Goal: Task Accomplishment & Management: Use online tool/utility

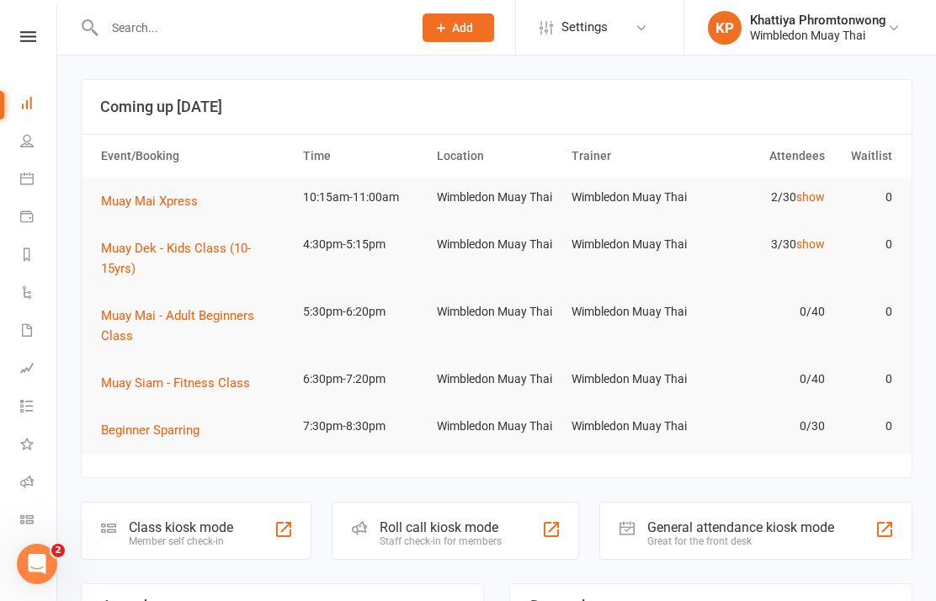
click at [142, 535] on div "Member self check-in" at bounding box center [181, 541] width 104 height 12
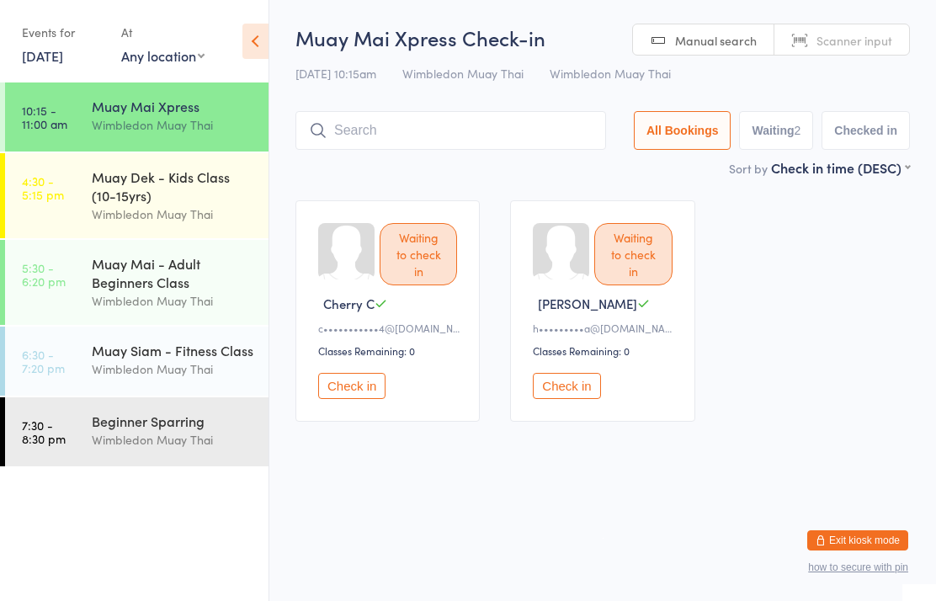
click at [63, 61] on link "14 Oct, 2025" at bounding box center [42, 55] width 41 height 19
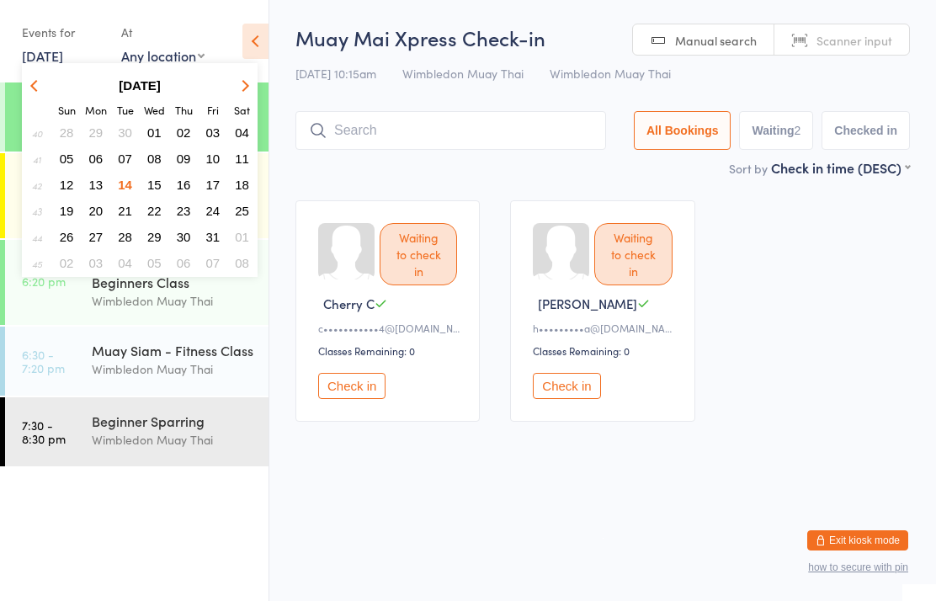
click at [570, 399] on button "Check in" at bounding box center [566, 386] width 67 height 26
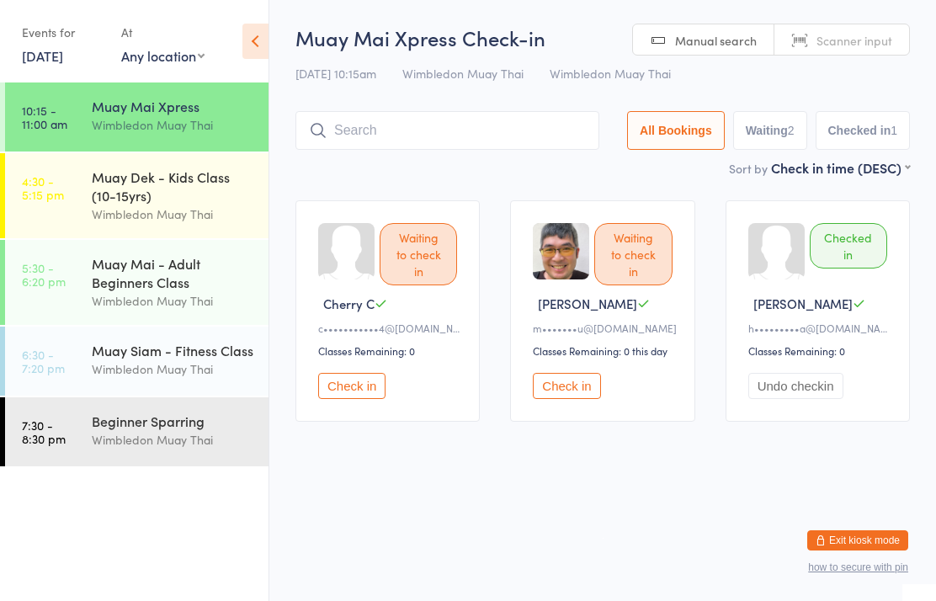
click at [425, 126] on input "search" at bounding box center [447, 130] width 304 height 39
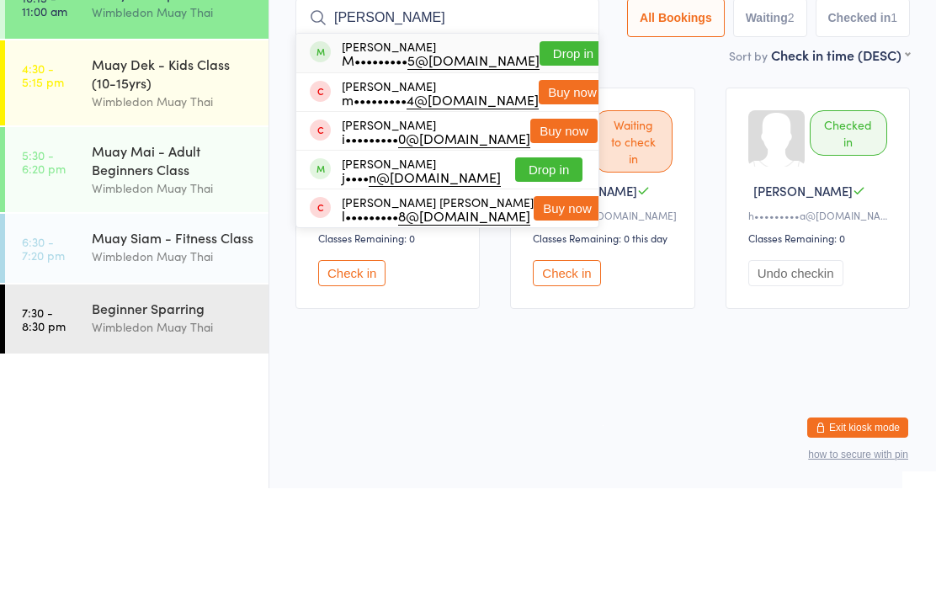
type input "Mose"
click at [549, 154] on button "Drop in" at bounding box center [572, 166] width 67 height 24
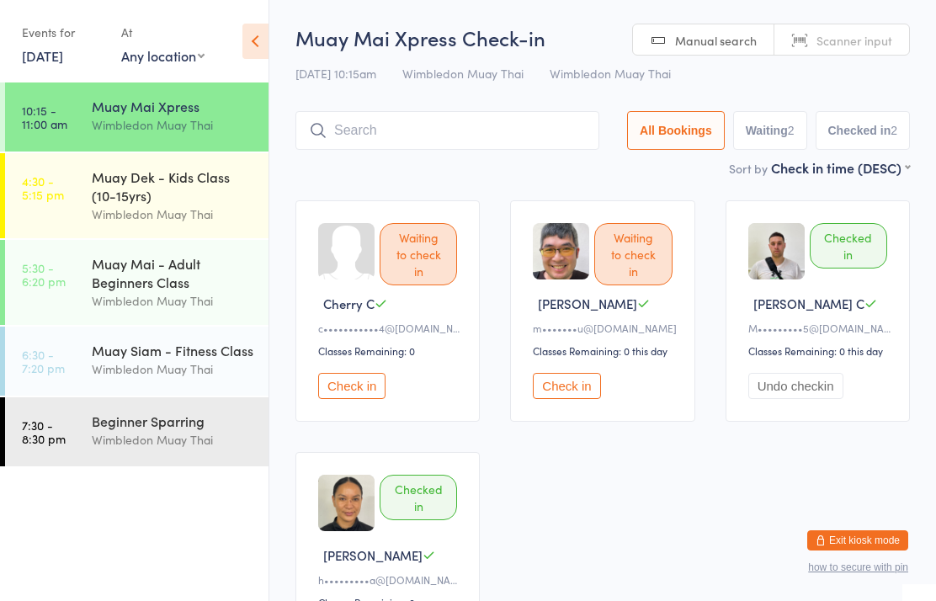
click at [491, 150] on input "search" at bounding box center [447, 130] width 304 height 39
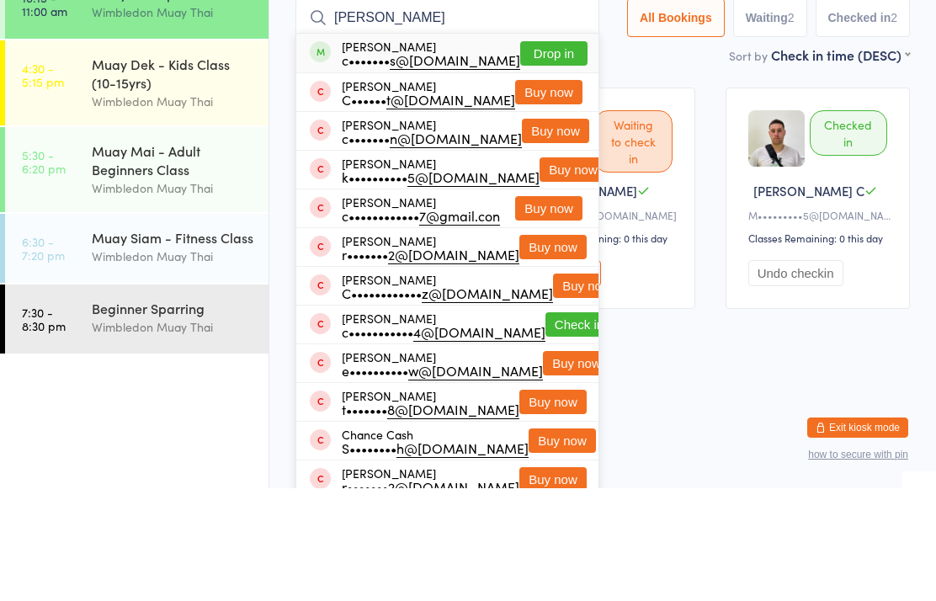
type input "Chad"
click at [552, 154] on button "Drop in" at bounding box center [553, 166] width 67 height 24
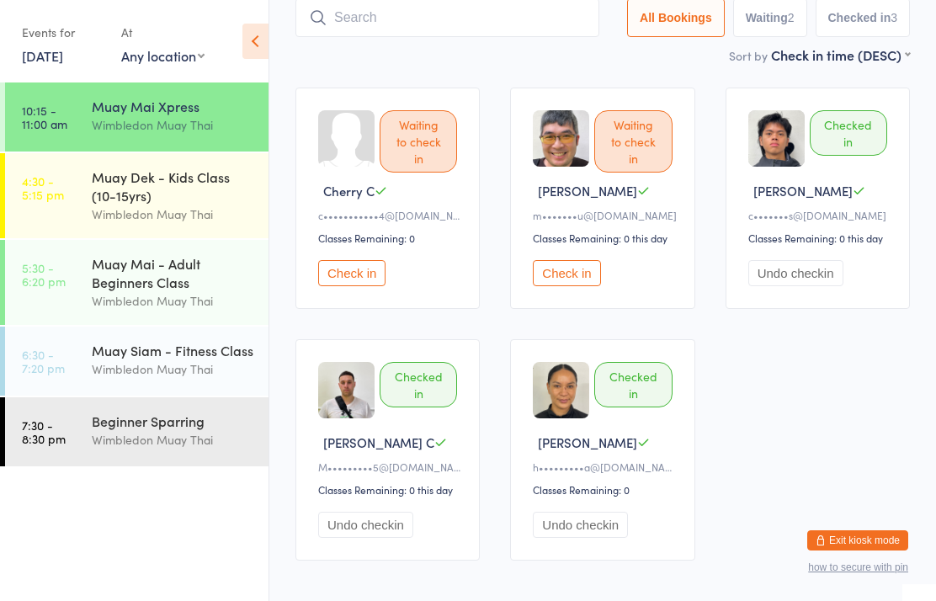
click at [470, 3] on input "search" at bounding box center [447, 17] width 304 height 39
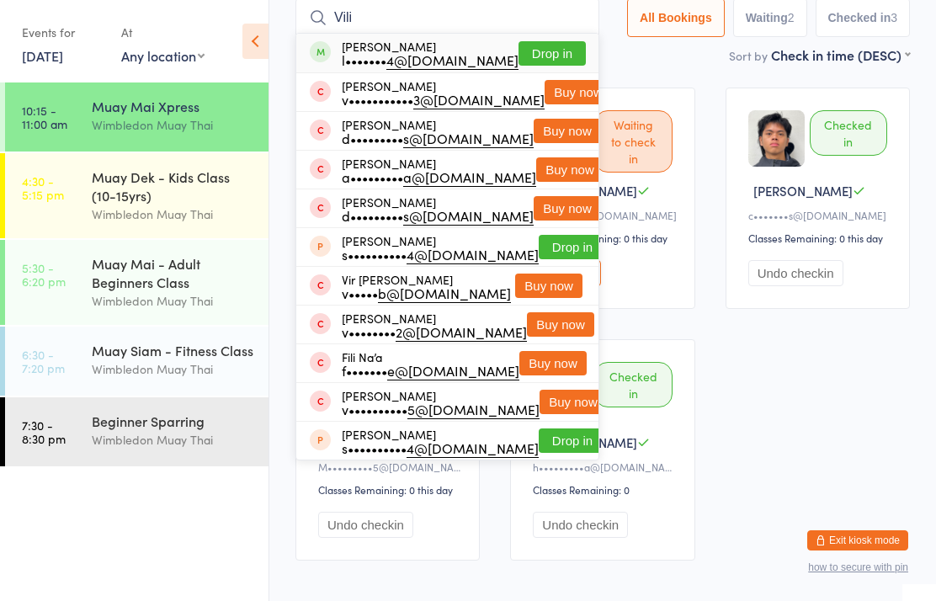
type input "Vili"
click at [389, 57] on div "l••••••• 4@gmail.com" at bounding box center [430, 59] width 177 height 13
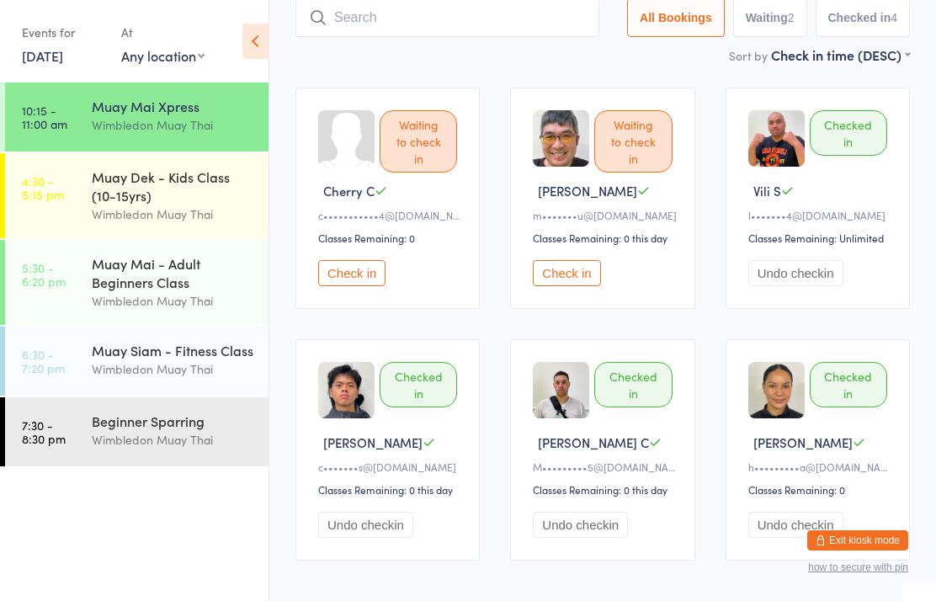
click at [361, 279] on button "Check in" at bounding box center [351, 273] width 67 height 26
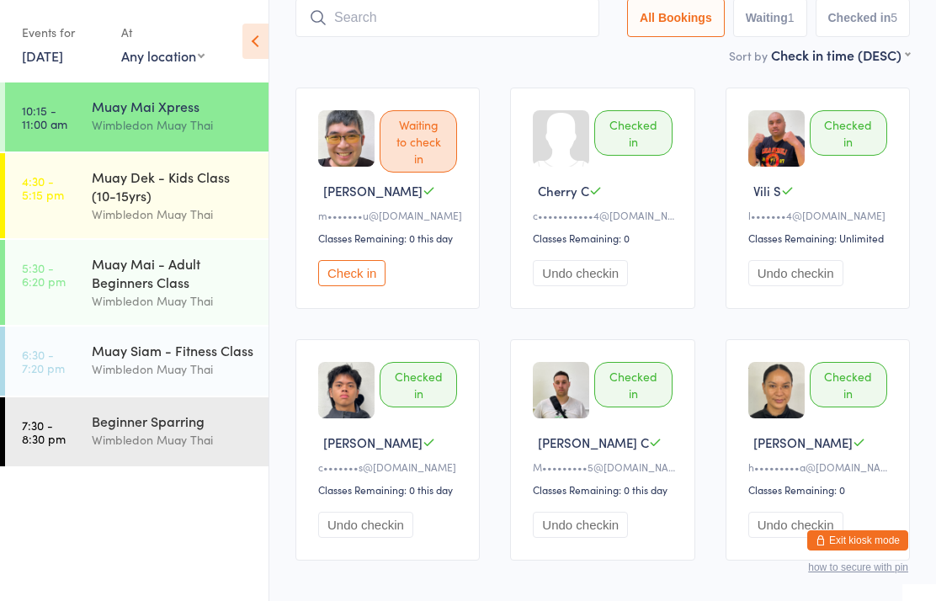
click at [541, 29] on input "search" at bounding box center [447, 17] width 304 height 39
type input "Peter"
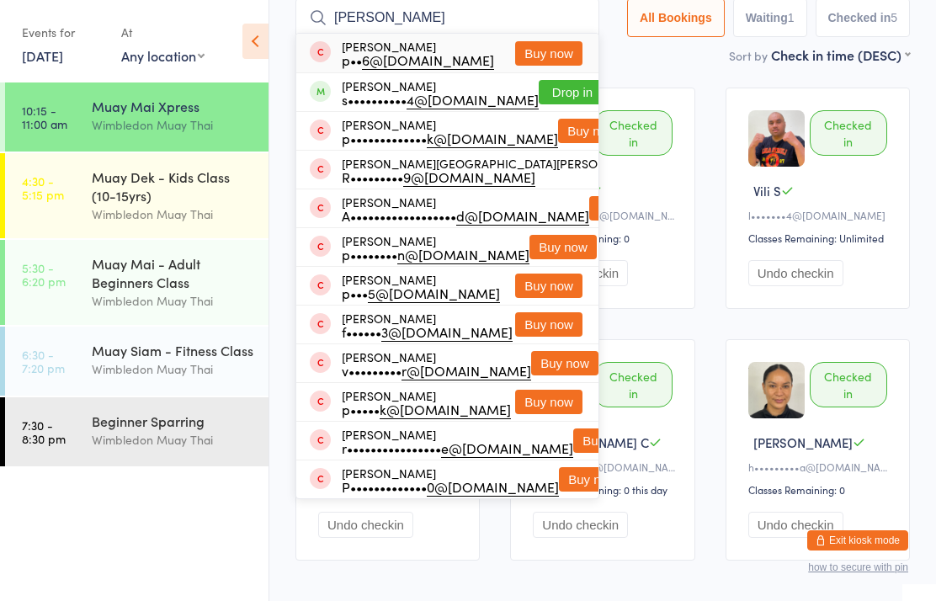
click at [545, 93] on button "Drop in" at bounding box center [571, 92] width 67 height 24
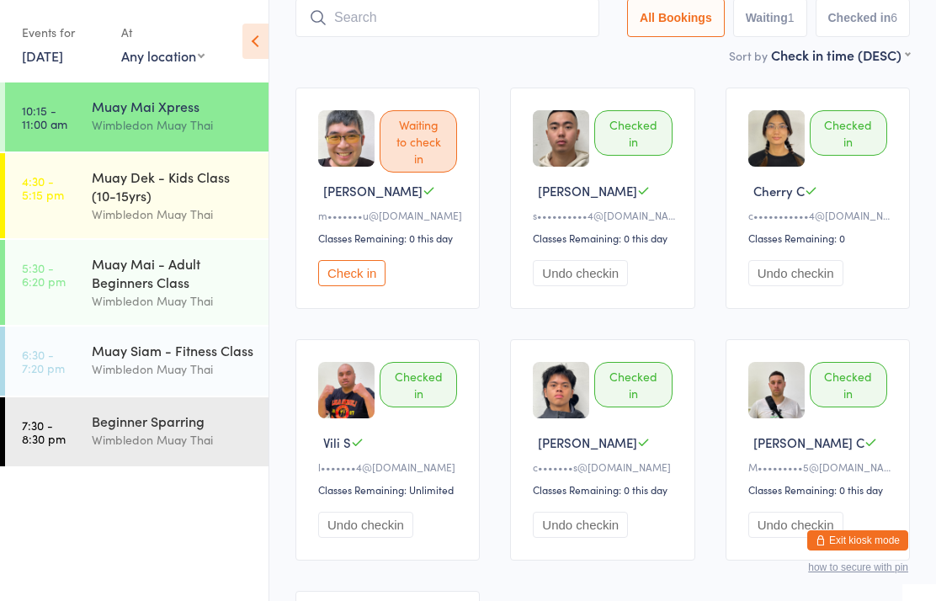
click at [517, 13] on input "search" at bounding box center [447, 17] width 304 height 39
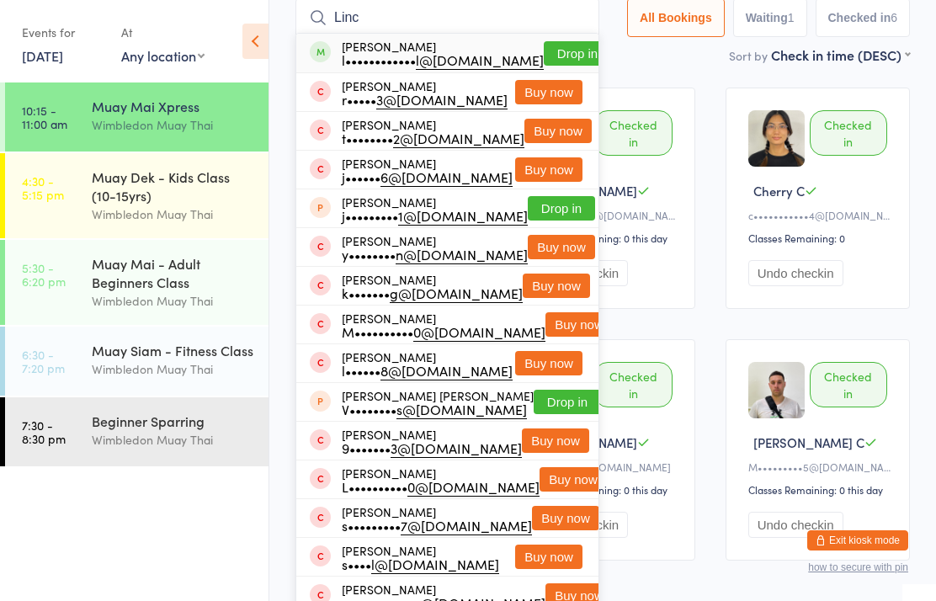
type input "Linc"
click at [551, 50] on button "Drop in" at bounding box center [577, 53] width 67 height 24
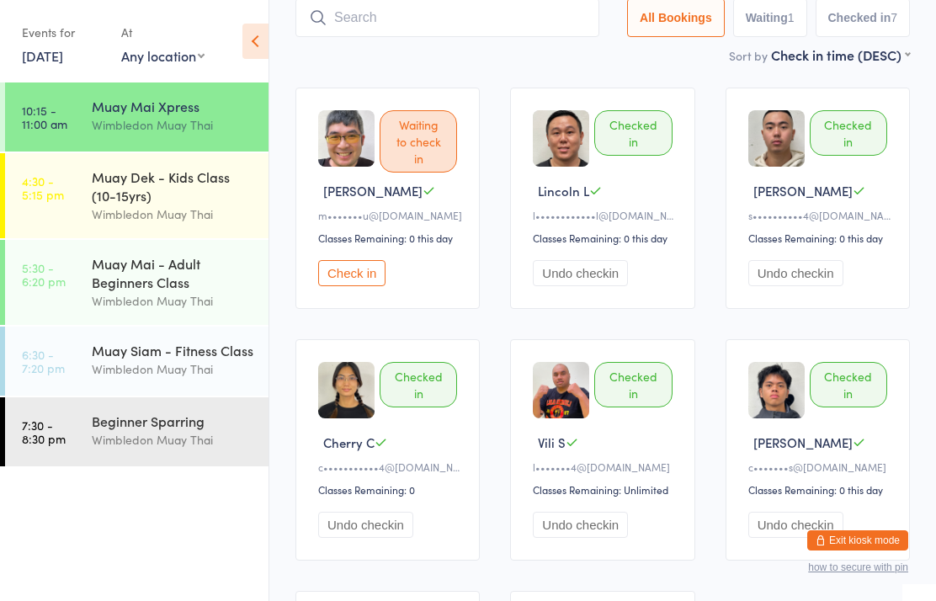
click at [486, 14] on input "search" at bounding box center [447, 17] width 304 height 39
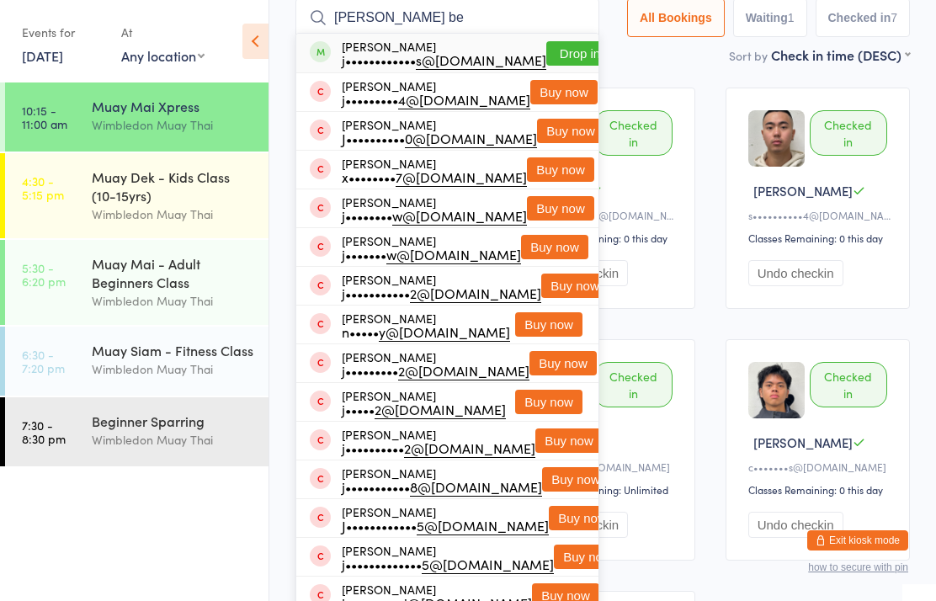
type input "Jackie be"
click at [558, 56] on button "Drop in" at bounding box center [579, 53] width 67 height 24
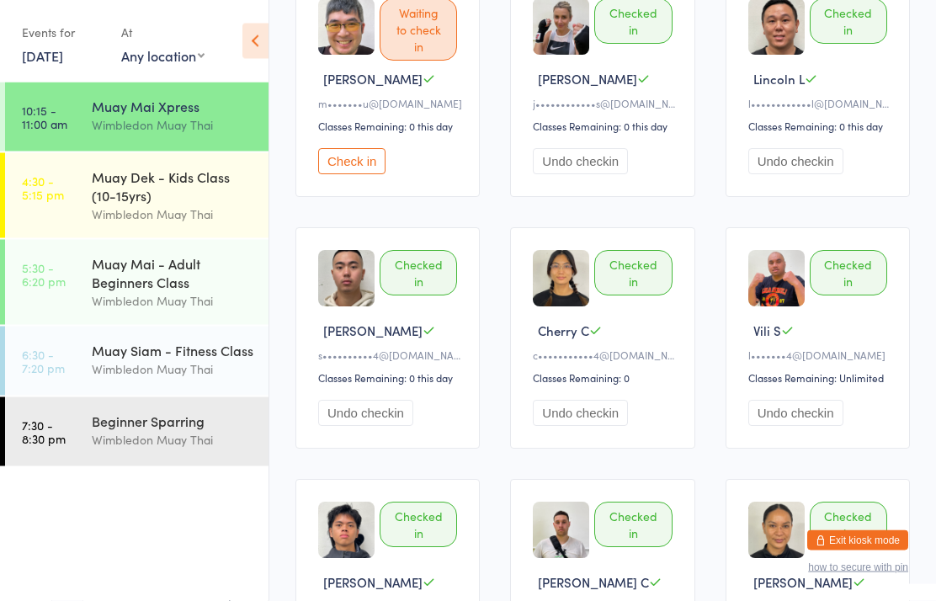
scroll to position [0, 0]
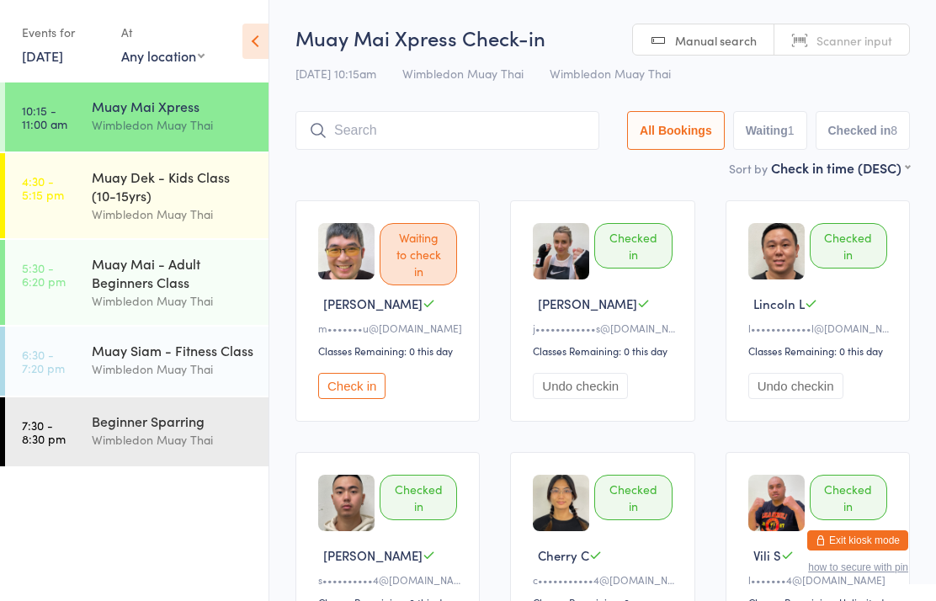
click at [494, 130] on input "search" at bounding box center [447, 130] width 304 height 39
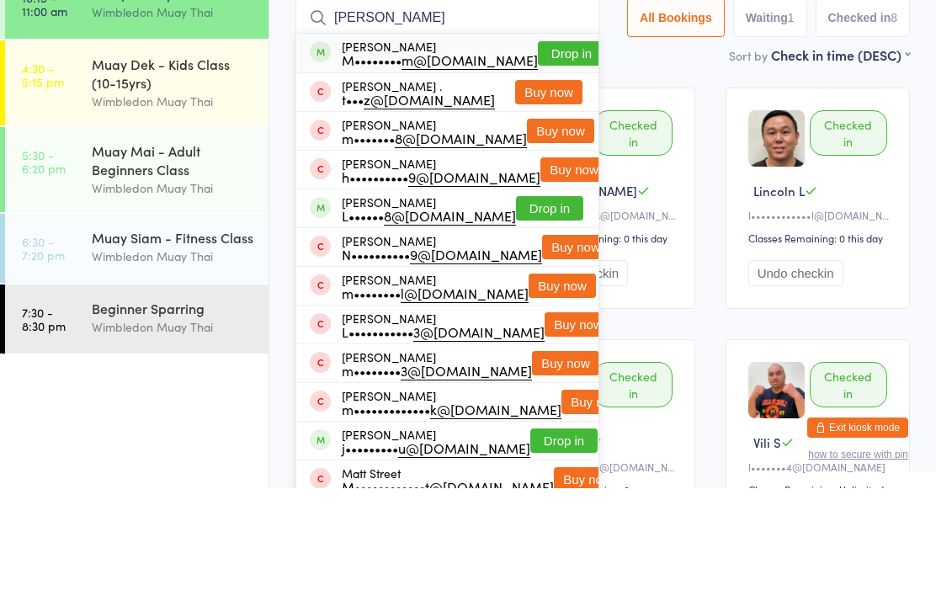
type input "Mateja"
click at [439, 152] on div "Mateja Matic M•••••••• m@protonmail.com" at bounding box center [440, 165] width 196 height 27
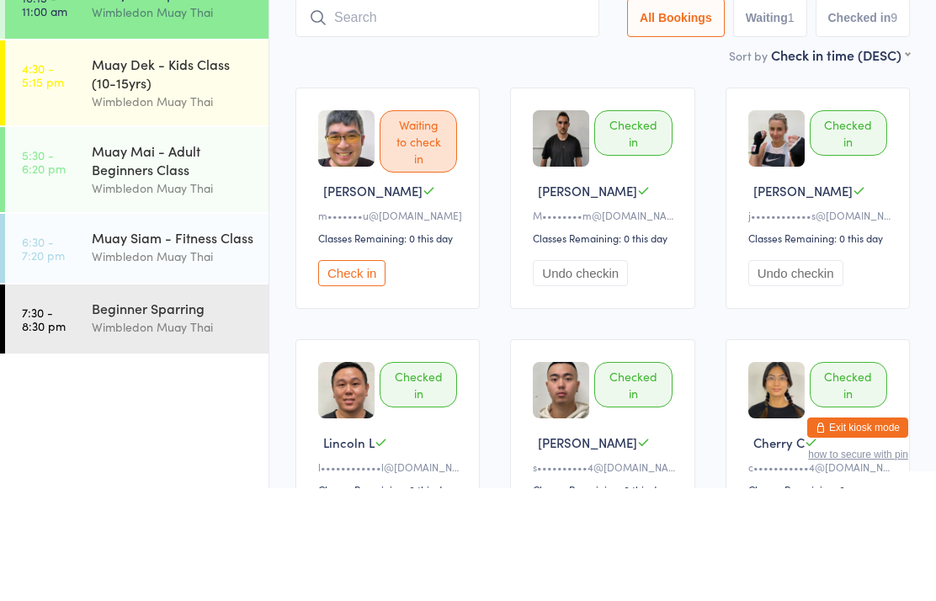
click at [419, 111] on input "search" at bounding box center [447, 130] width 304 height 39
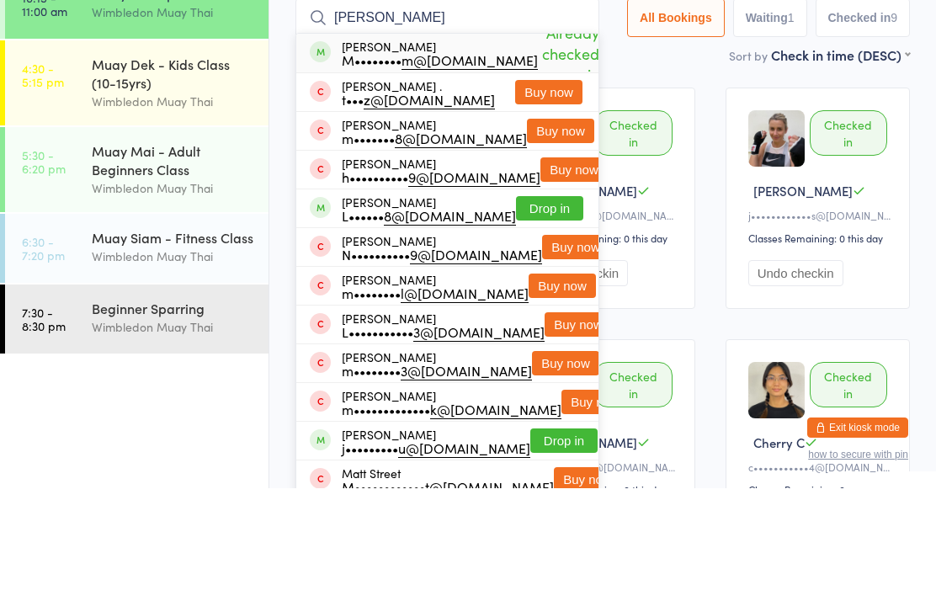
type input "Mateja"
click at [433, 166] on div "M•••••••• m@protonmail.com" at bounding box center [440, 172] width 196 height 13
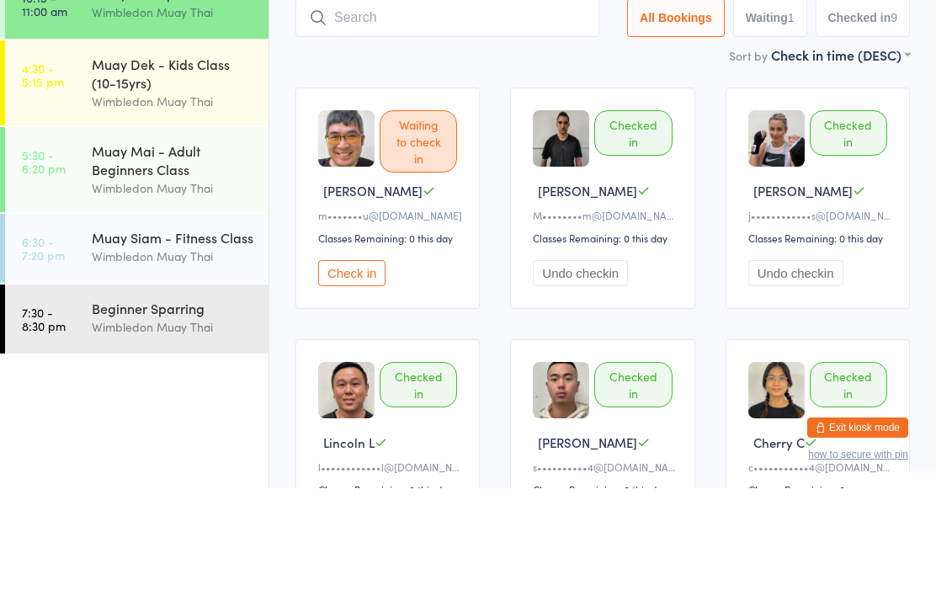
click at [459, 111] on input "search" at bounding box center [447, 130] width 304 height 39
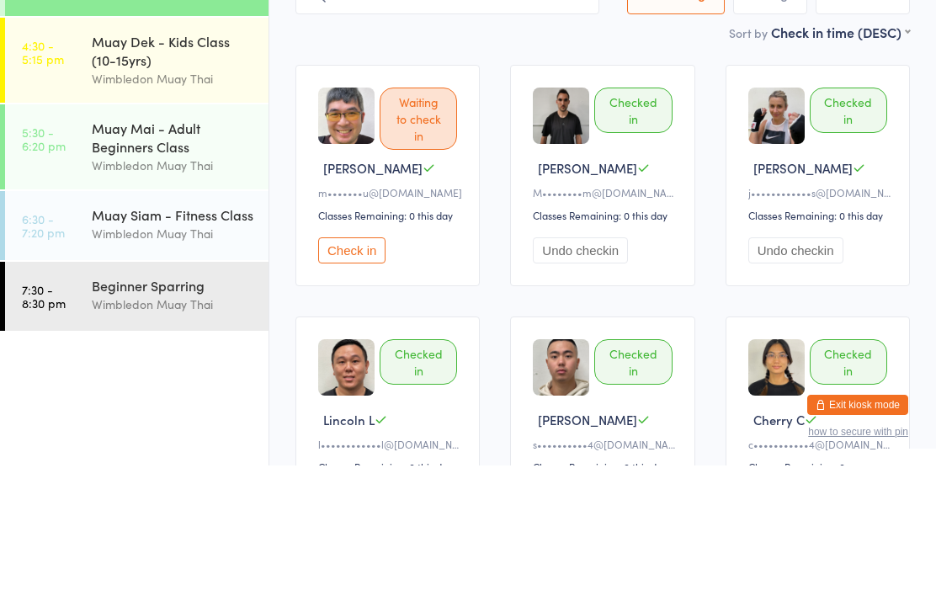
click at [449, 158] on div "Sort by Check in time (DESC) First name (ASC) First name (DESC) Last name (ASC)…" at bounding box center [602, 167] width 614 height 19
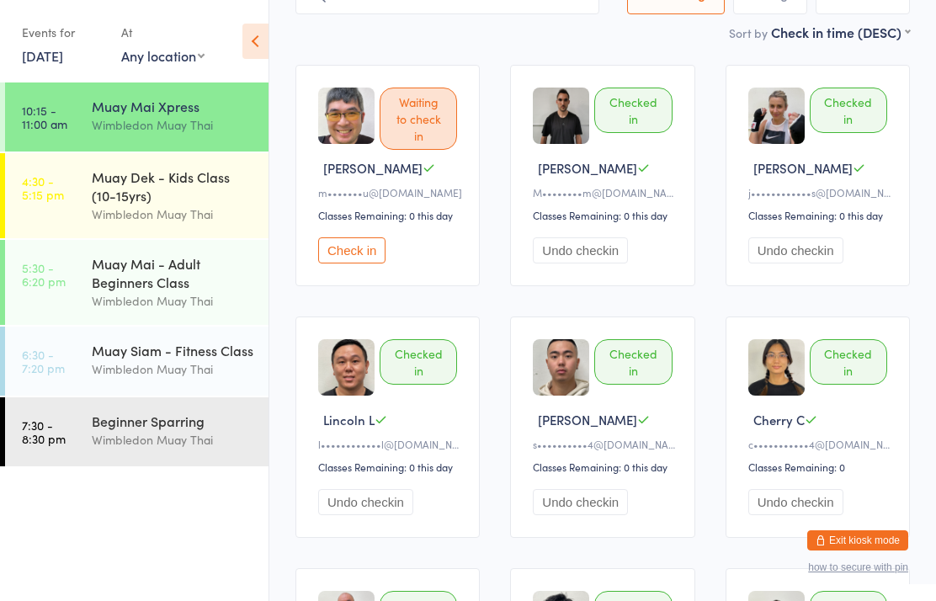
click at [172, 119] on div "Wimbledon Muay Thai" at bounding box center [173, 124] width 162 height 19
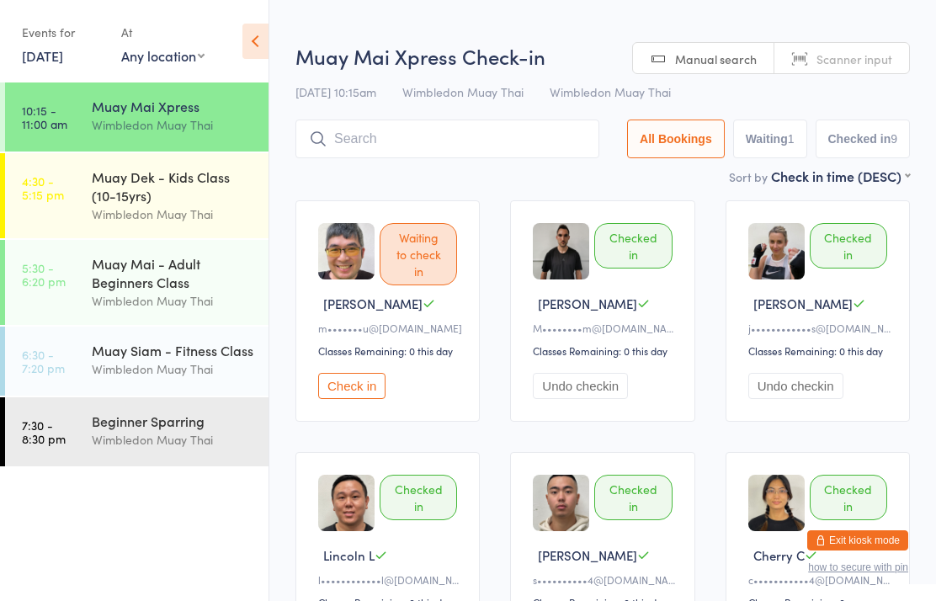
click at [175, 203] on div "Muay Dek - Kids Class (10-15yrs)" at bounding box center [173, 185] width 162 height 37
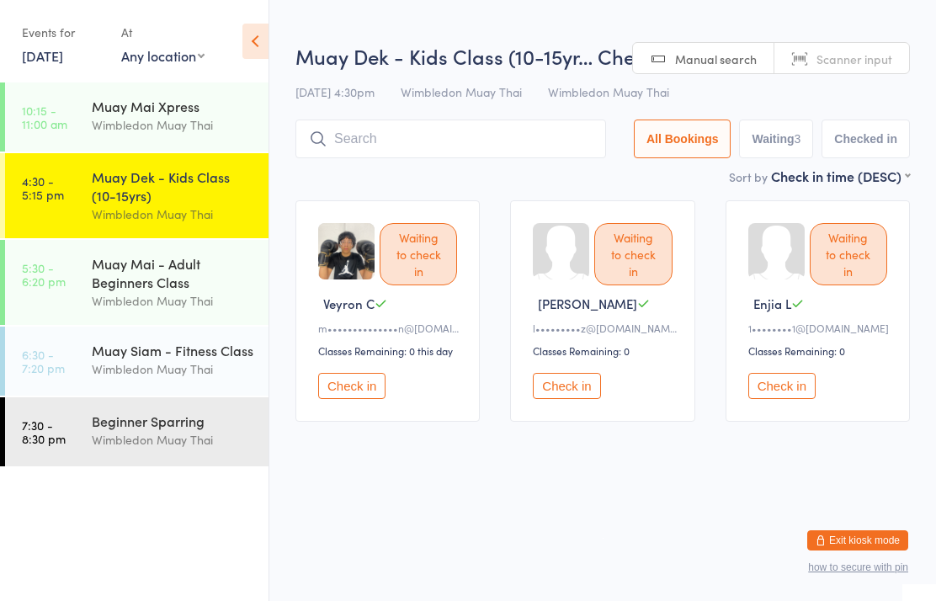
click at [155, 291] on div "Muay Mai - Adult Beginners Class" at bounding box center [173, 272] width 162 height 37
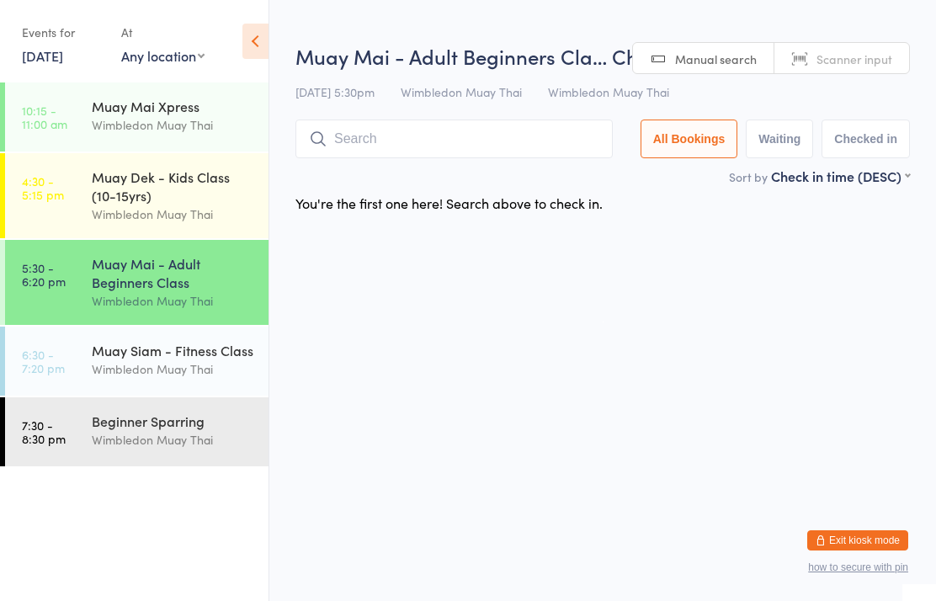
click at [114, 390] on div "Muay Siam - Fitness Class Wimbledon Muay Thai" at bounding box center [180, 359] width 177 height 66
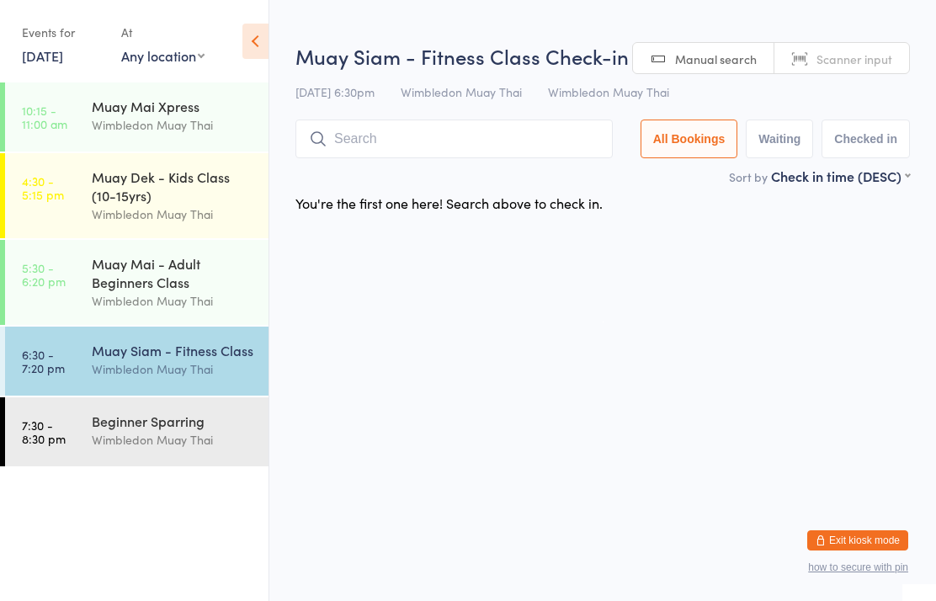
click at [82, 455] on link "7:30 - 8:30 pm Beginner Sparring Wimbledon Muay Thai" at bounding box center [136, 431] width 263 height 69
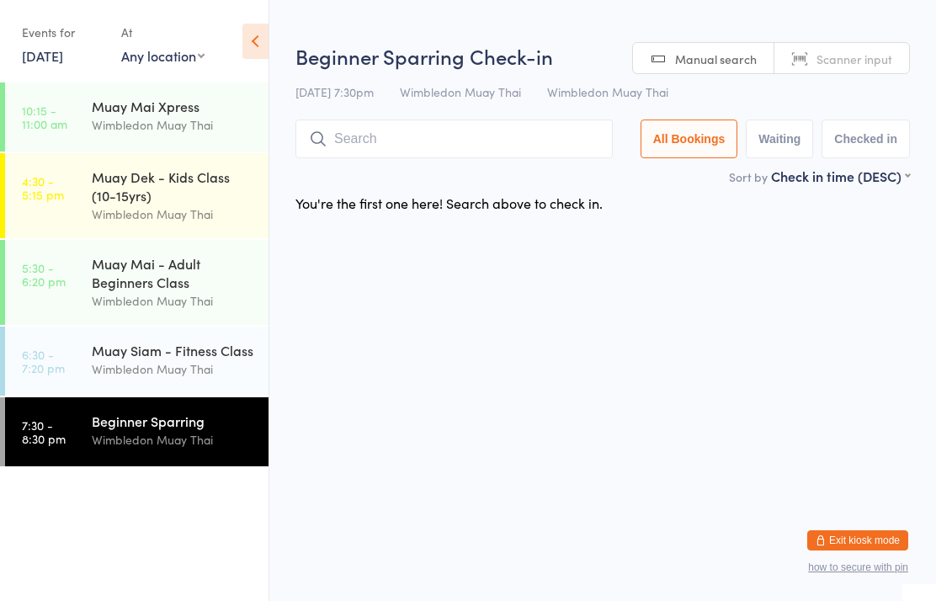
click at [143, 375] on div "Wimbledon Muay Thai" at bounding box center [173, 368] width 162 height 19
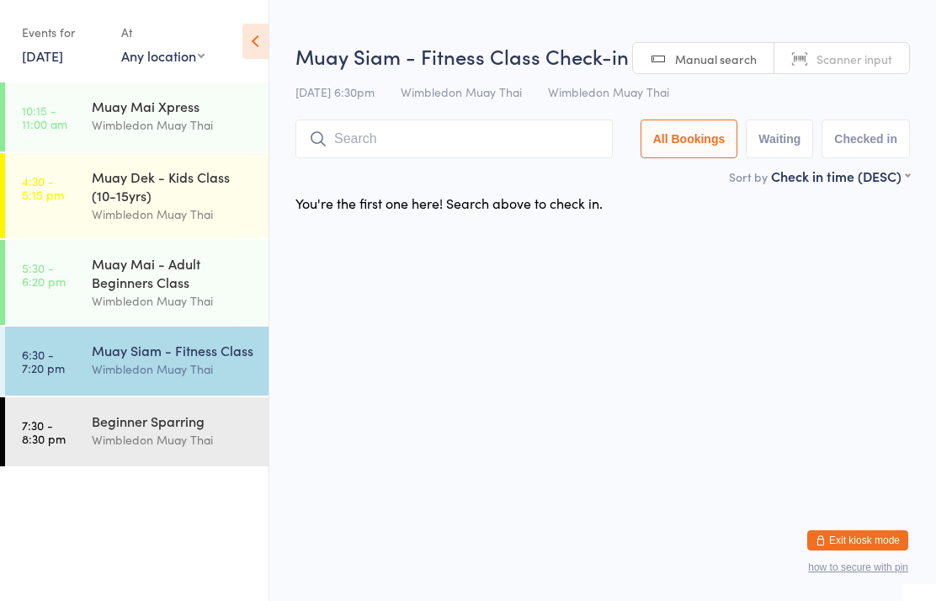
click at [133, 273] on div "Muay Mai - Adult Beginners Class" at bounding box center [173, 272] width 162 height 37
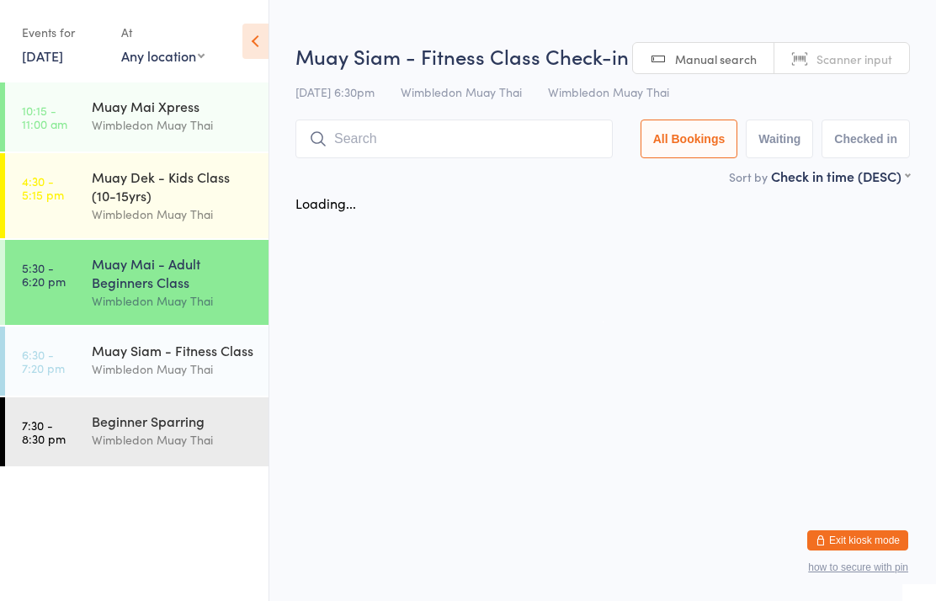
click at [140, 217] on div "Wimbledon Muay Thai" at bounding box center [173, 213] width 162 height 19
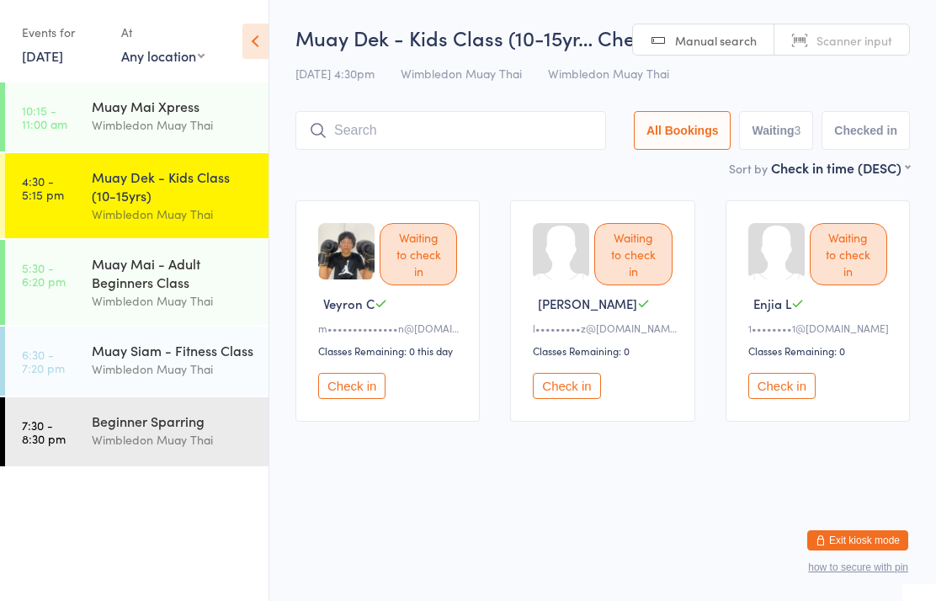
click at [167, 114] on div "Muay Mai Xpress" at bounding box center [173, 106] width 162 height 19
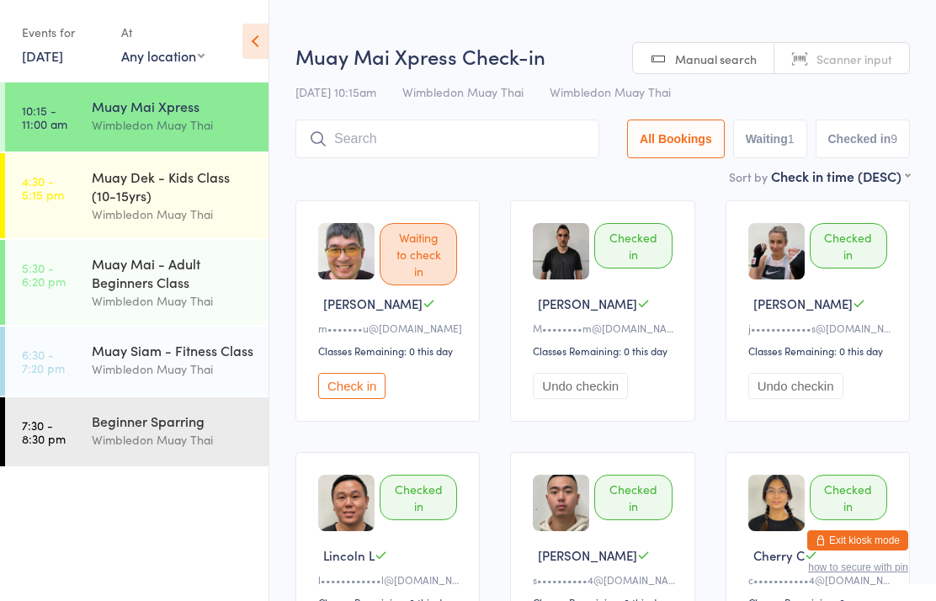
click at [353, 392] on button "Check in" at bounding box center [351, 386] width 67 height 26
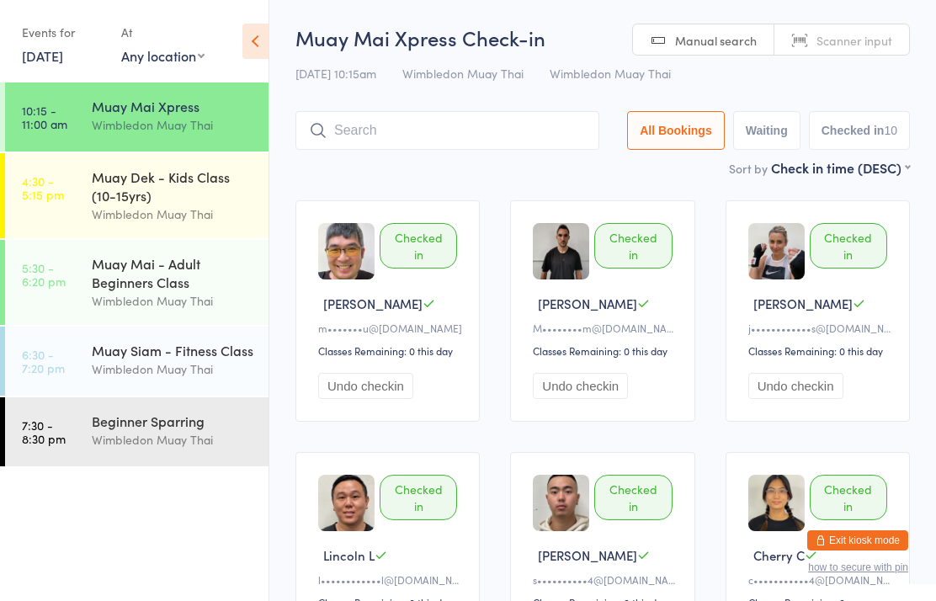
click at [438, 114] on input "search" at bounding box center [447, 130] width 304 height 39
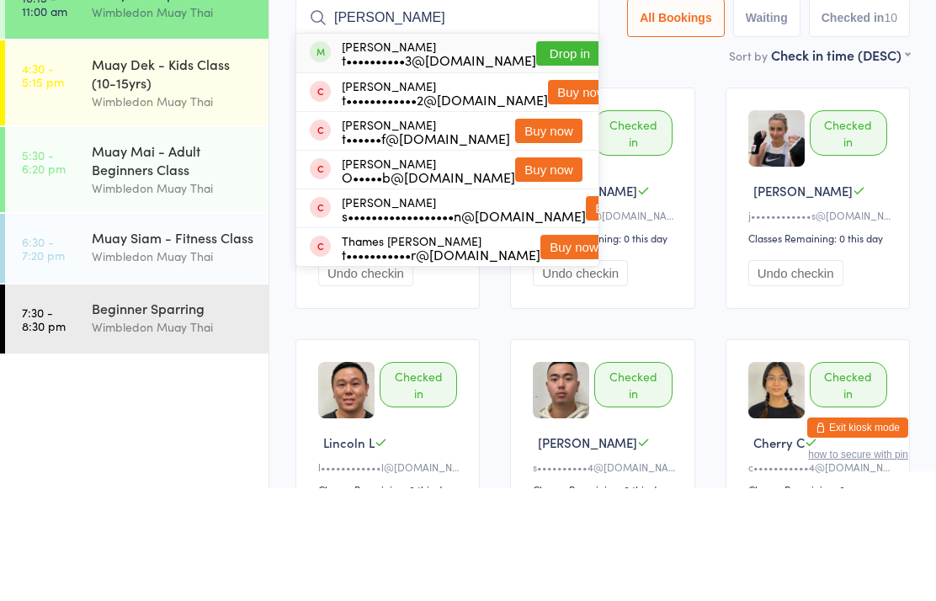
type input "Theresa"
click at [549, 154] on button "Drop in" at bounding box center [569, 166] width 67 height 24
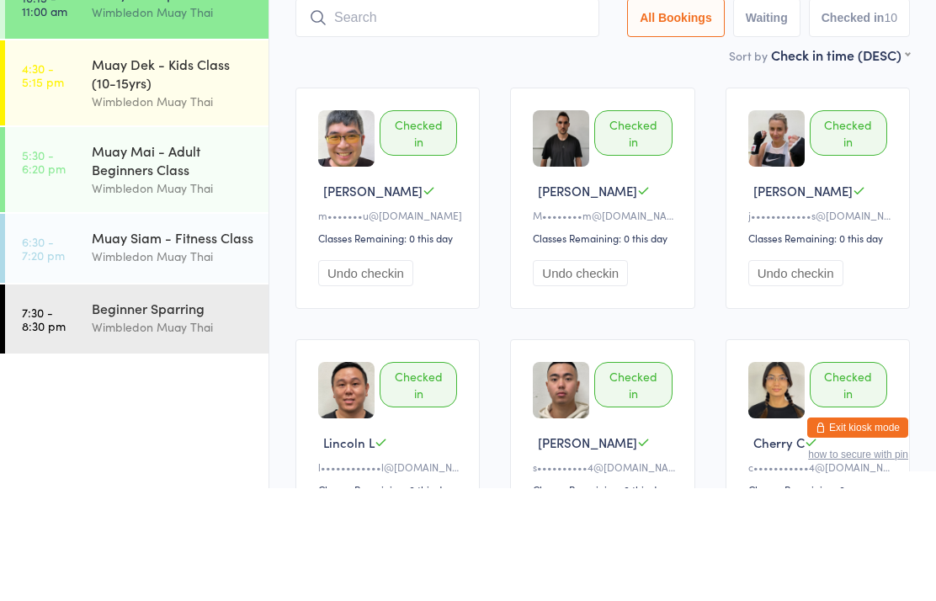
scroll to position [113, 0]
